Goal: Find specific page/section: Find specific page/section

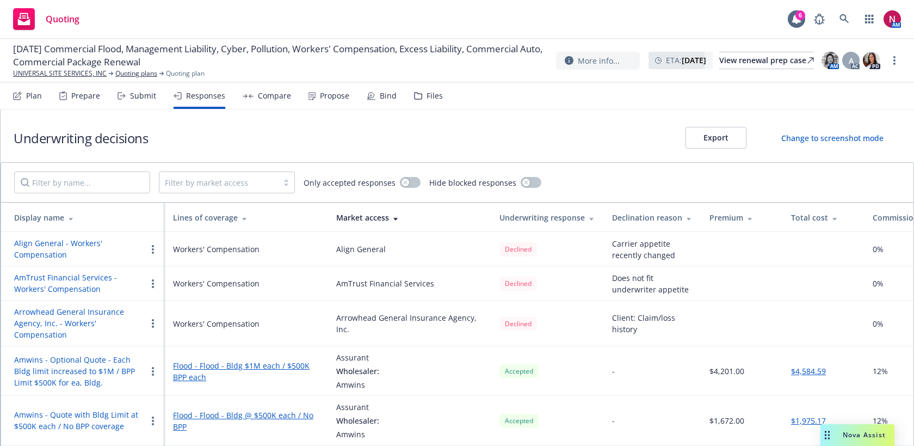
click at [852, 441] on div "Nova Assist" at bounding box center [858, 435] width 74 height 22
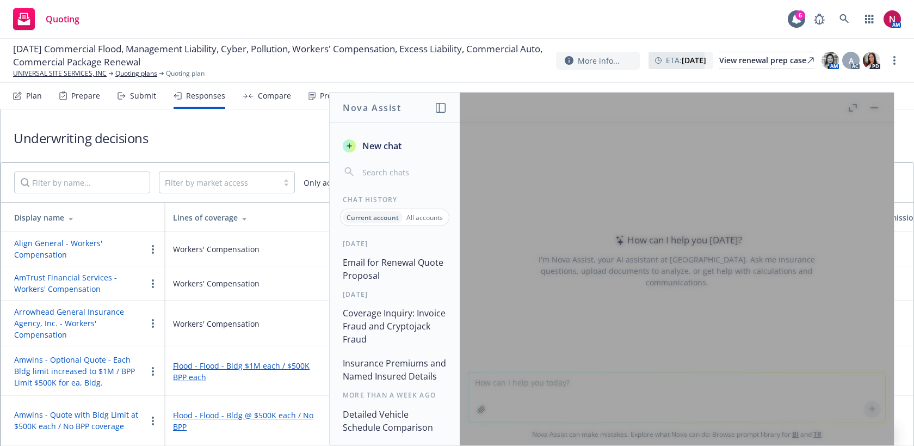
click at [387, 268] on button "Email for Renewal Quote Proposal" at bounding box center [395, 269] width 113 height 33
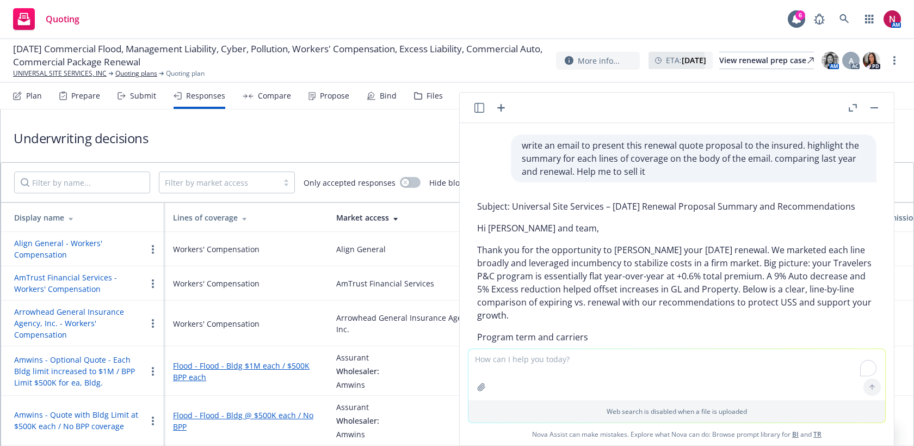
scroll to position [22, 0]
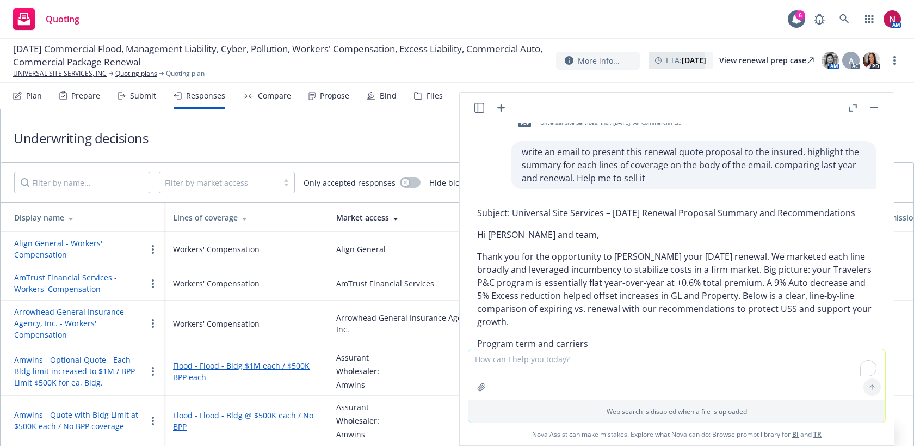
drag, startPoint x: 513, startPoint y: 212, endPoint x: 870, endPoint y: 207, distance: 356.5
click at [870, 207] on p "Subject: Universal Site Services – 10/1/2025 Renewal Proposal Summary and Recom…" at bounding box center [676, 212] width 399 height 13
copy p "Universal Site Services – 10/1/2025 Renewal Proposal Summary and Recommendations"
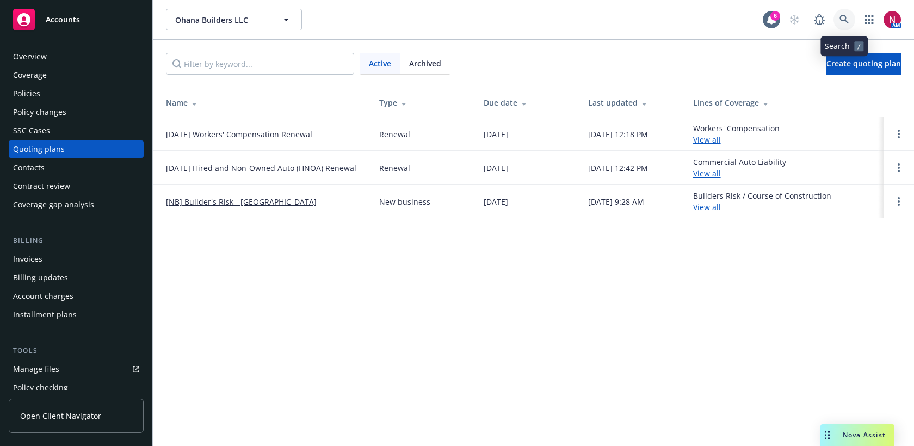
click at [843, 22] on icon at bounding box center [845, 20] width 10 height 10
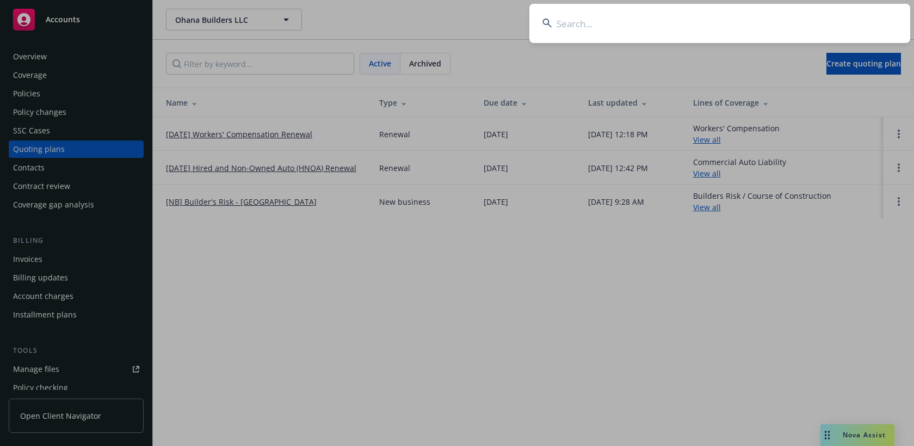
type input "g"
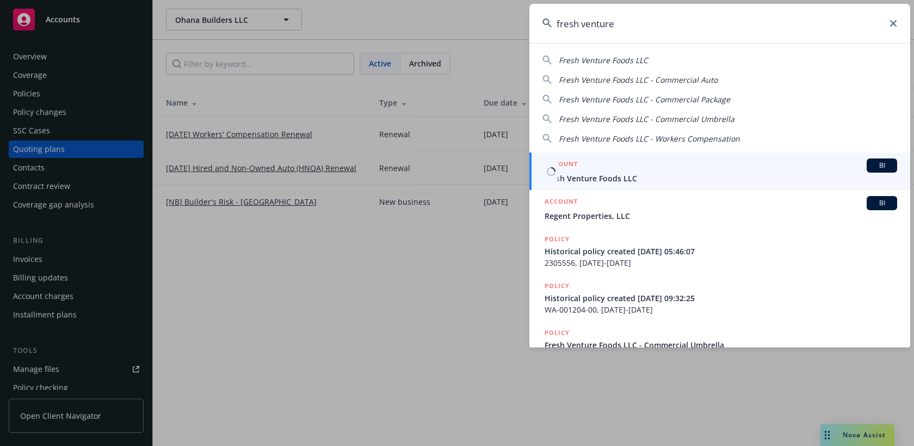
type input "fresh venture"
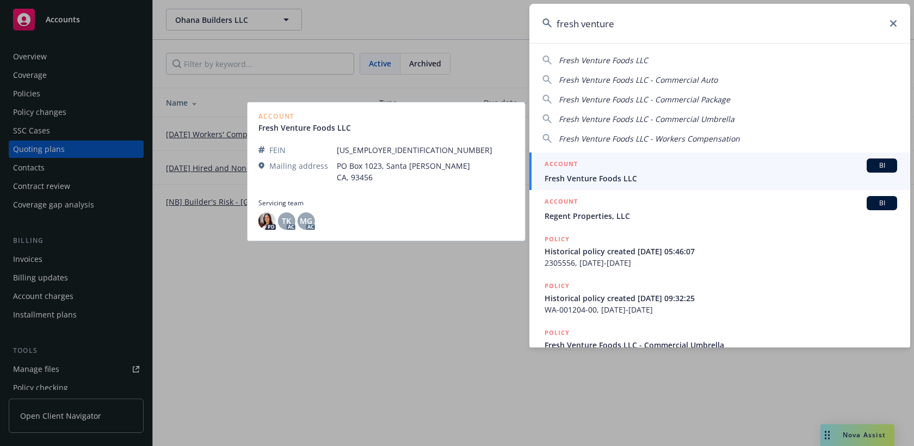
click at [710, 170] on div "ACCOUNT BI" at bounding box center [721, 165] width 353 height 14
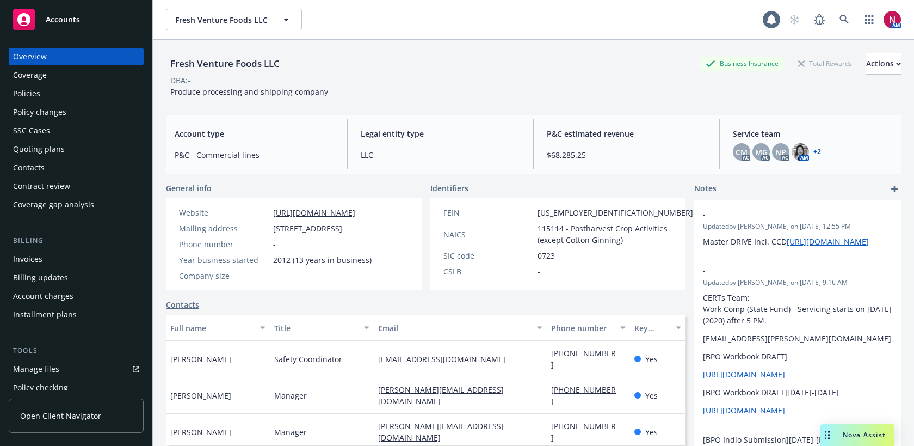
click at [63, 149] on div "Quoting plans" at bounding box center [76, 148] width 126 height 17
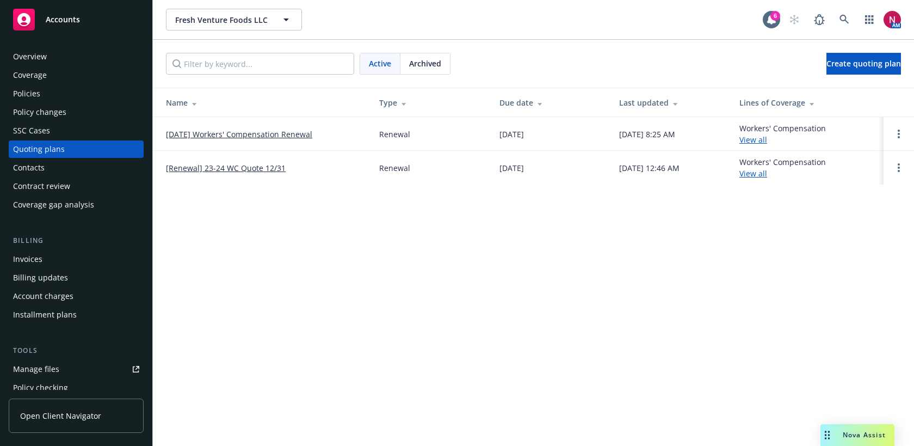
click at [207, 133] on link "[DATE] Workers' Compensation Renewal" at bounding box center [239, 133] width 146 height 11
